Goal: Task Accomplishment & Management: Manage account settings

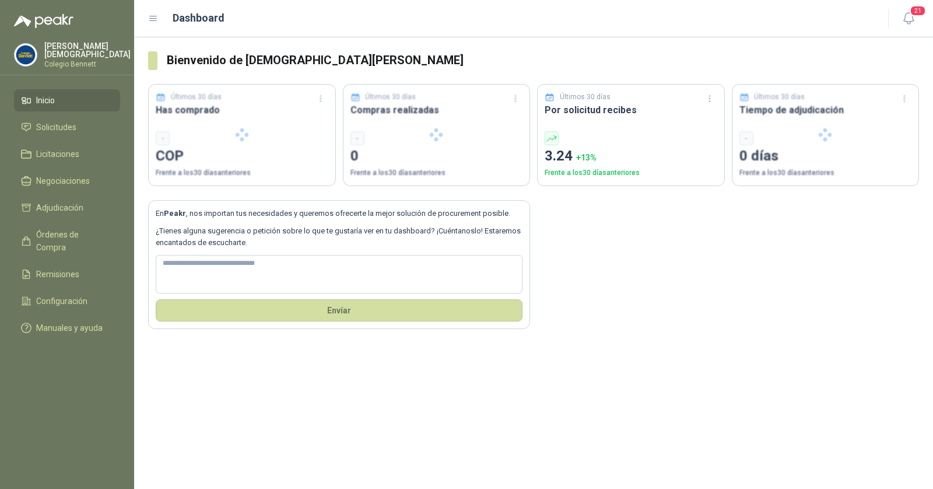
click at [74, 50] on p "[PERSON_NAME]" at bounding box center [87, 50] width 86 height 16
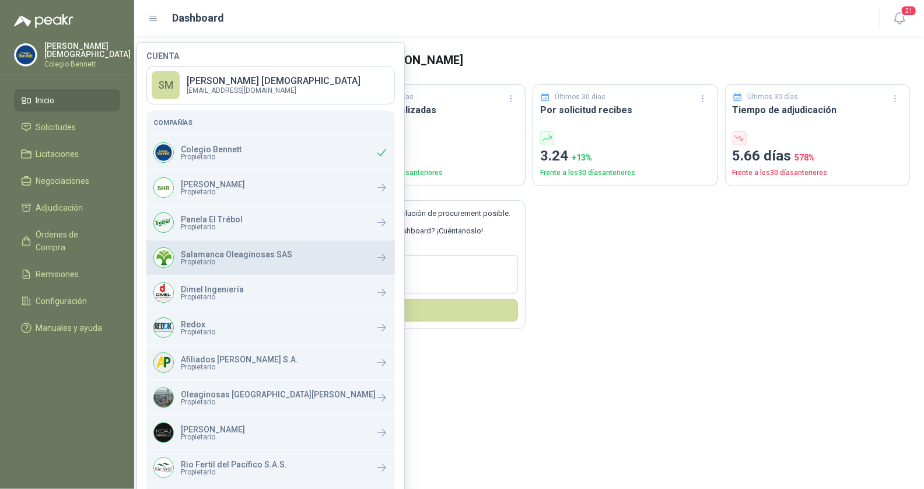
click at [232, 250] on p "Salamanca Oleaginosas SAS" at bounding box center [236, 254] width 111 height 8
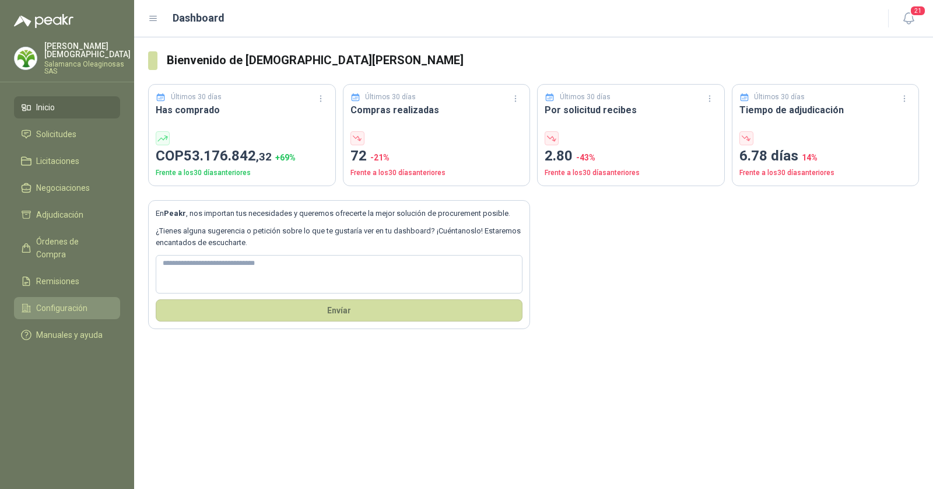
click at [68, 301] on span "Configuración" at bounding box center [61, 307] width 51 height 13
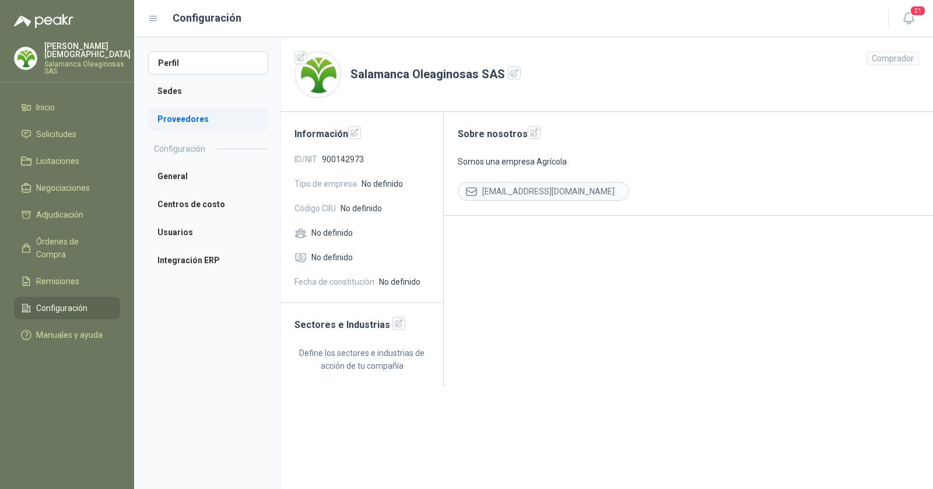
click at [192, 121] on li "Proveedores" at bounding box center [208, 118] width 120 height 23
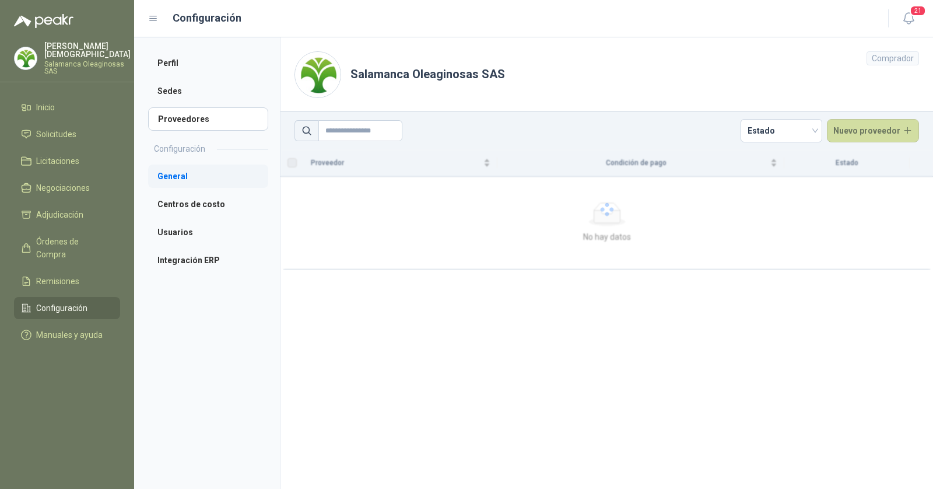
click at [199, 182] on li "General" at bounding box center [208, 175] width 120 height 23
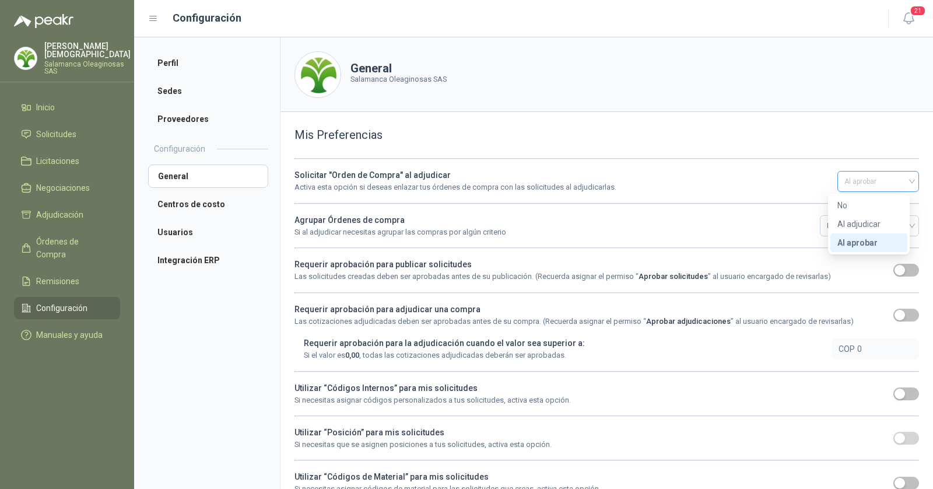
click at [864, 177] on span "Al aprobar" at bounding box center [878, 181] width 68 height 17
click at [864, 225] on div "Al adjudicar" at bounding box center [868, 223] width 63 height 13
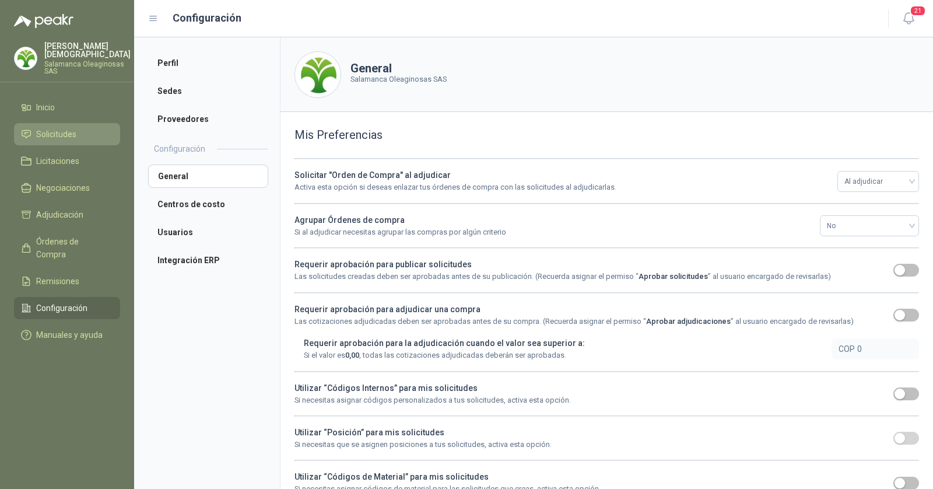
click at [72, 128] on span "Solicitudes" at bounding box center [56, 134] width 40 height 13
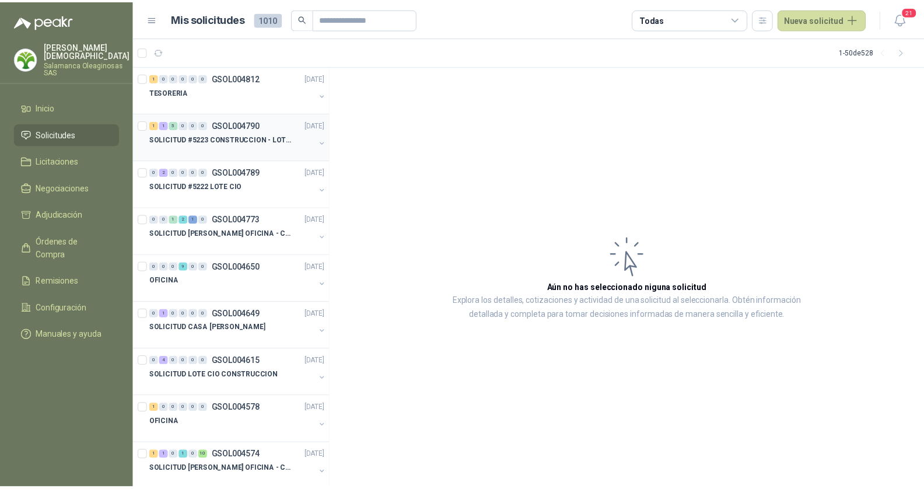
scroll to position [15, 0]
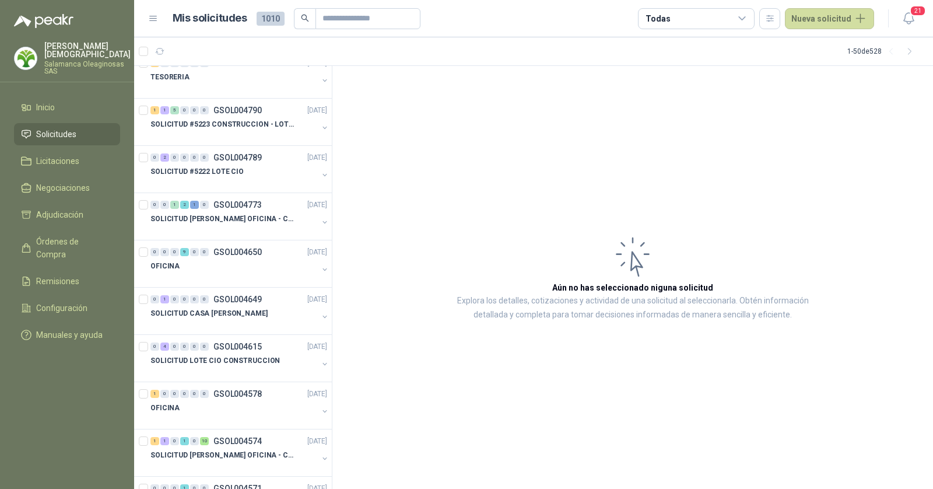
click at [68, 61] on p "Salamanca Oleaginosas SAS" at bounding box center [87, 68] width 86 height 14
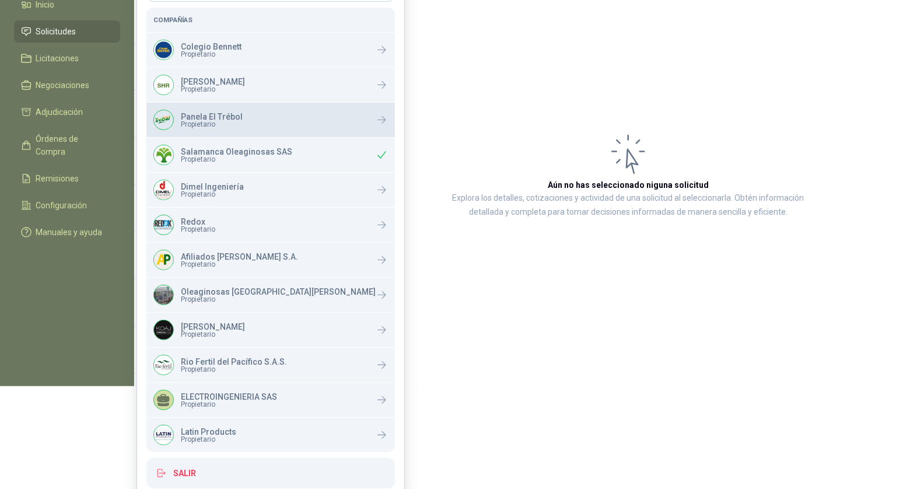
scroll to position [111, 0]
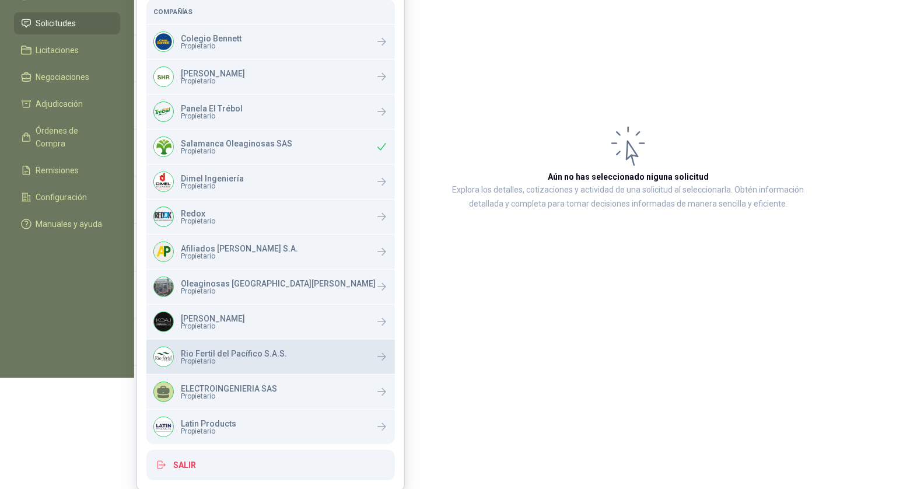
click at [223, 353] on p "Rio Fertil del Pacífico S.A.S." at bounding box center [234, 353] width 106 height 8
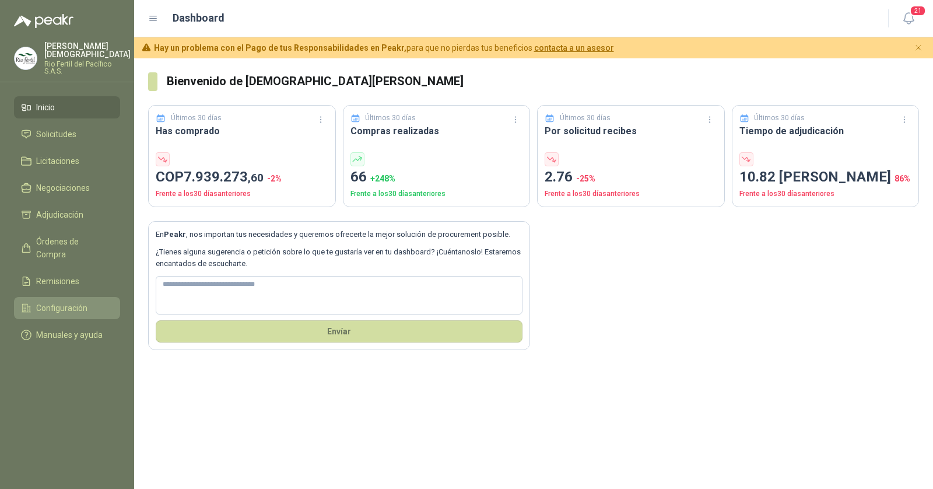
click at [64, 301] on span "Configuración" at bounding box center [61, 307] width 51 height 13
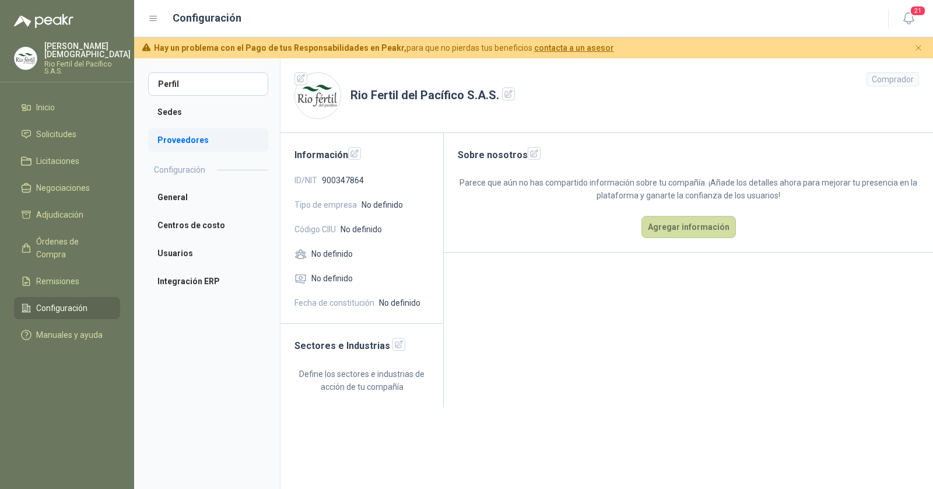
click at [187, 141] on li "Proveedores" at bounding box center [208, 139] width 120 height 23
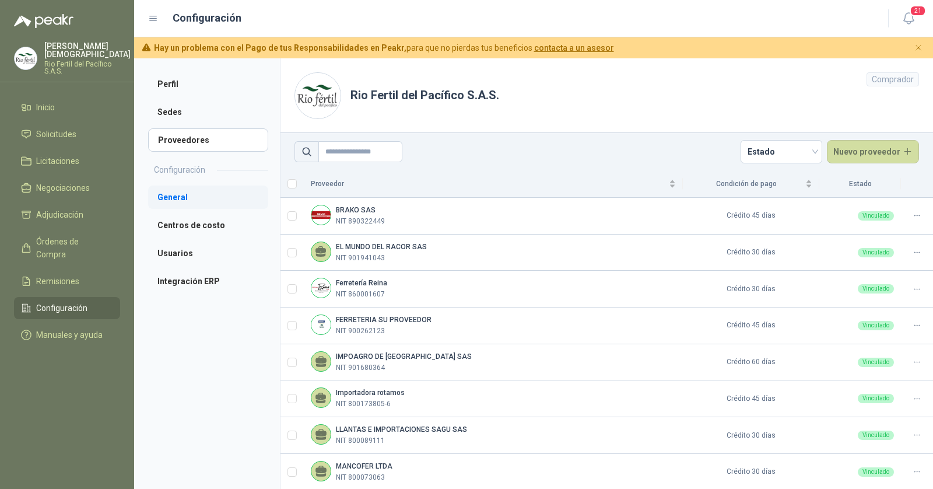
click at [173, 195] on li "General" at bounding box center [208, 196] width 120 height 23
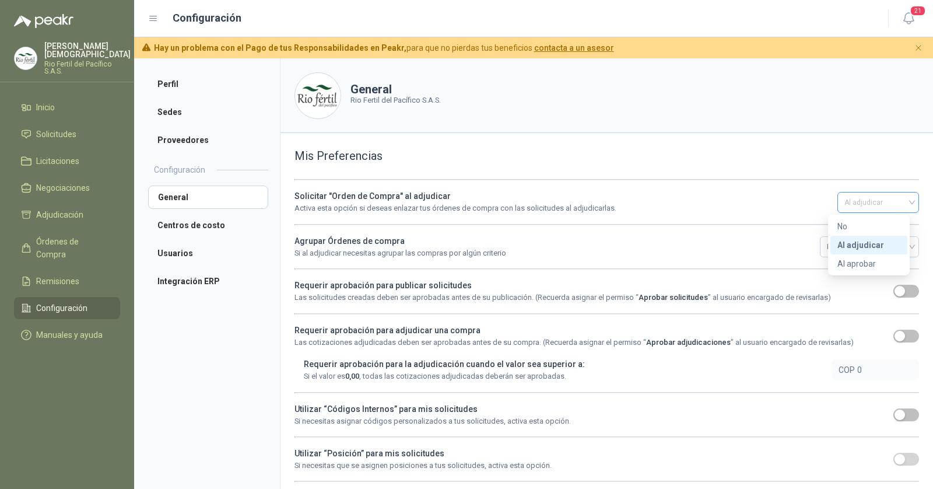
click at [864, 201] on span "Al adjudicar" at bounding box center [878, 202] width 68 height 17
click at [855, 160] on h3 "Mis Preferencias" at bounding box center [606, 156] width 624 height 18
click at [73, 62] on p "Rio Fertil del Pacífico S.A.S." at bounding box center [87, 68] width 86 height 14
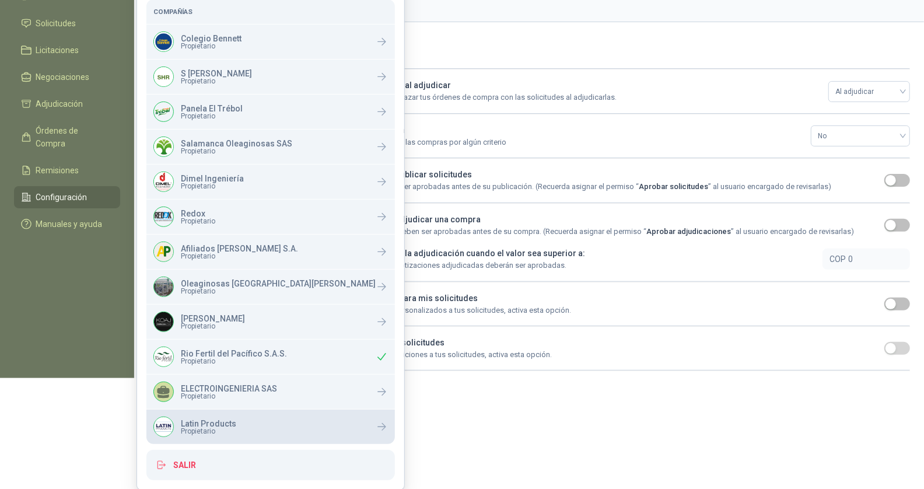
scroll to position [97, 0]
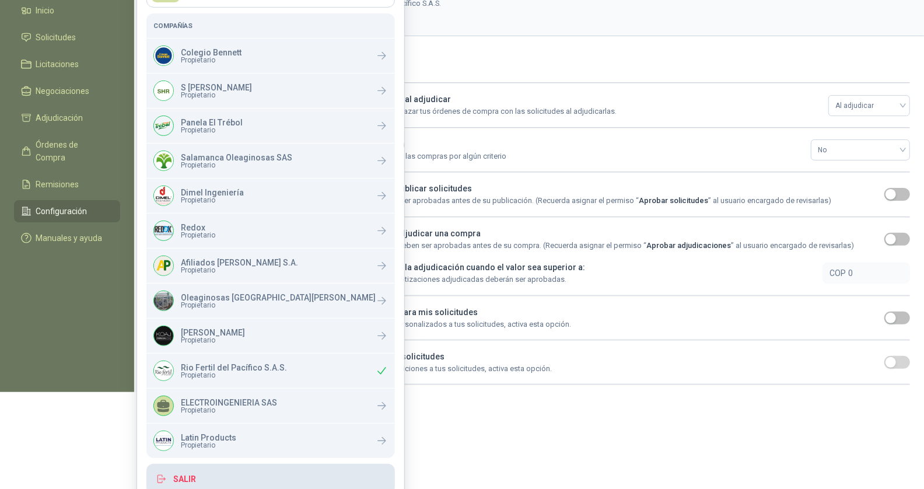
click at [224, 471] on button "Salir" at bounding box center [270, 479] width 248 height 30
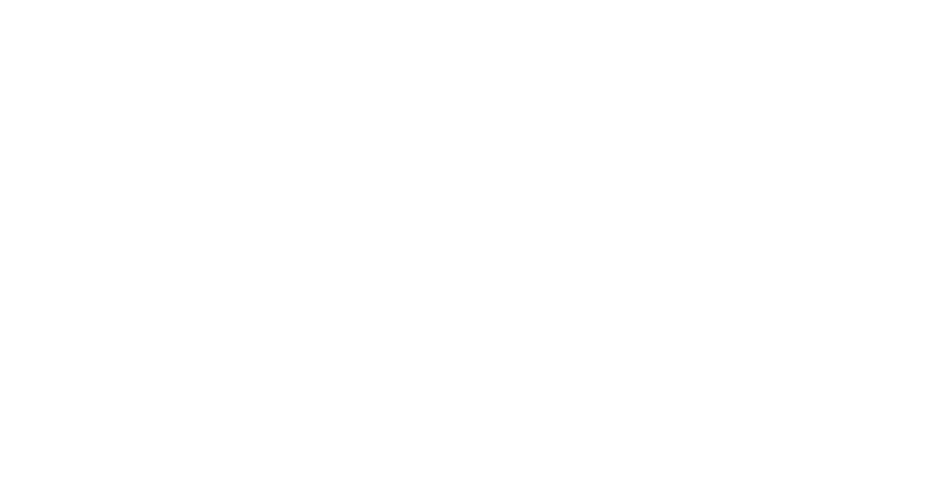
scroll to position [0, 0]
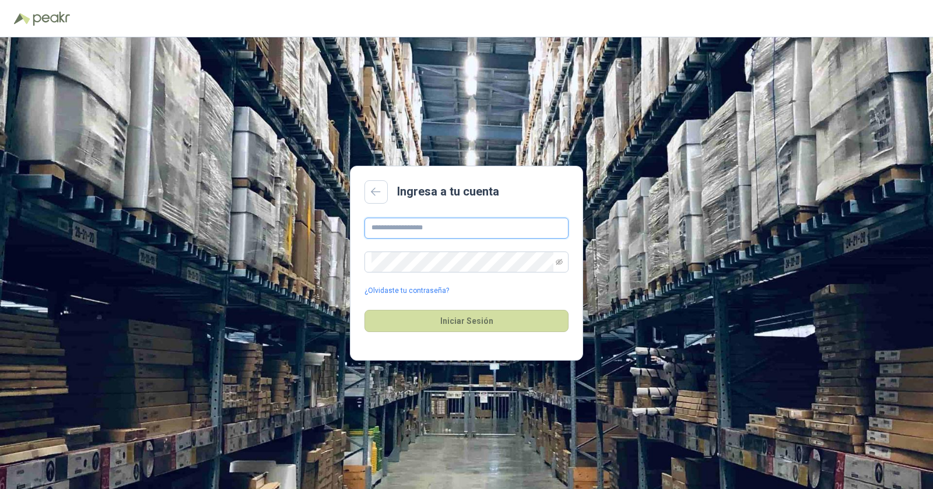
type input "**********"
